Goal: Navigation & Orientation: Go to known website

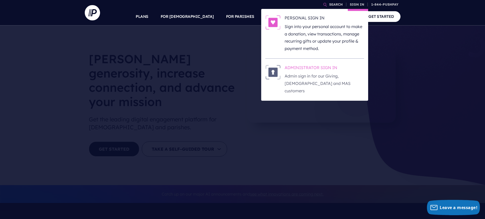
click at [312, 67] on h6 "ADMINISTRATOR SIGN IN" at bounding box center [324, 69] width 79 height 8
click at [311, 67] on h6 "ADMINISTRATOR SIGN IN" at bounding box center [324, 69] width 79 height 8
click at [305, 68] on h6 "ADMINISTRATOR SIGN IN" at bounding box center [324, 69] width 79 height 8
click at [292, 67] on h6 "ADMINISTRATOR SIGN IN" at bounding box center [324, 69] width 79 height 8
